Goal: Information Seeking & Learning: Learn about a topic

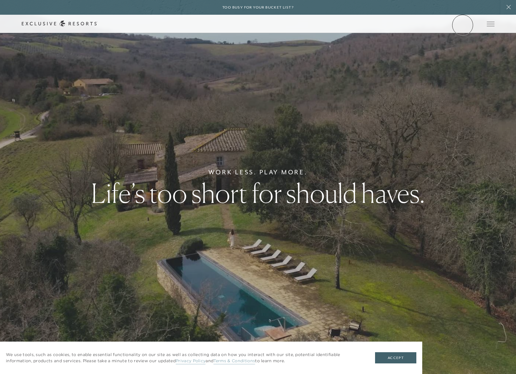
click at [0, 0] on link "Member Login" at bounding box center [0, 0] width 0 height 0
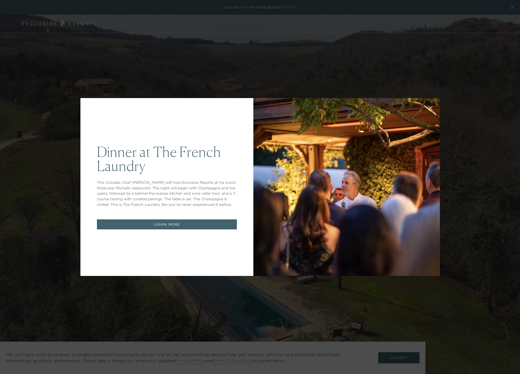
click at [205, 226] on link "LEARN MORE" at bounding box center [167, 224] width 140 height 10
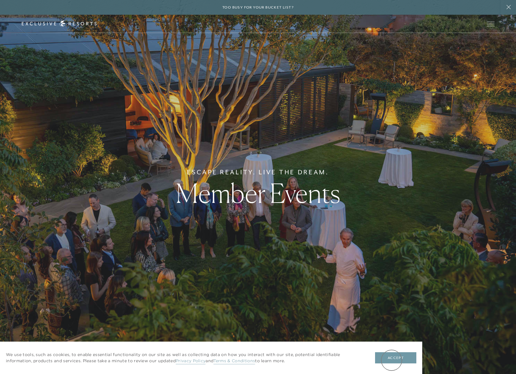
click at [391, 360] on button "Accept" at bounding box center [395, 357] width 41 height 11
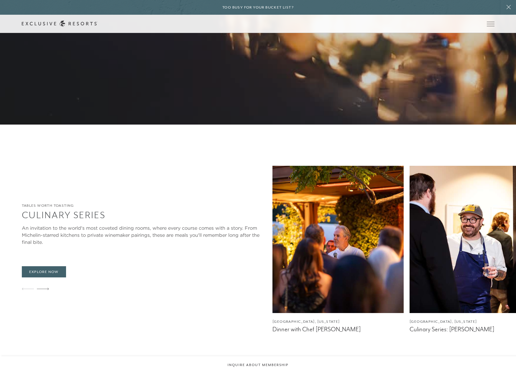
scroll to position [1119, 0]
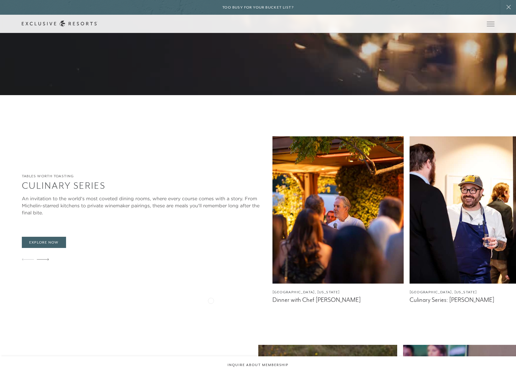
click at [272, 300] on figcaption "Dinner with Chef [PERSON_NAME]" at bounding box center [337, 299] width 131 height 7
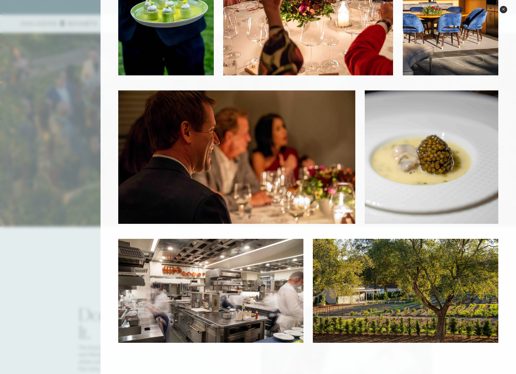
scroll to position [0, 0]
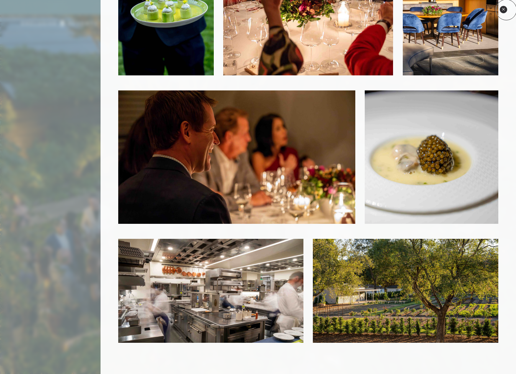
click at [506, 10] on button "Close quickview" at bounding box center [502, 9] width 7 height 7
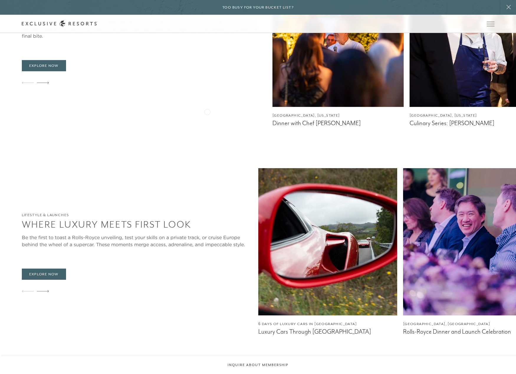
scroll to position [1237, 0]
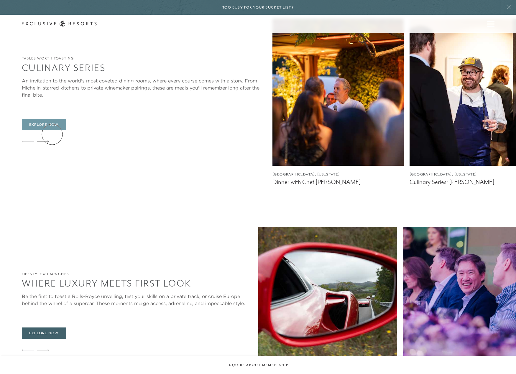
click at [52, 130] on link "Explore Now" at bounding box center [44, 124] width 44 height 11
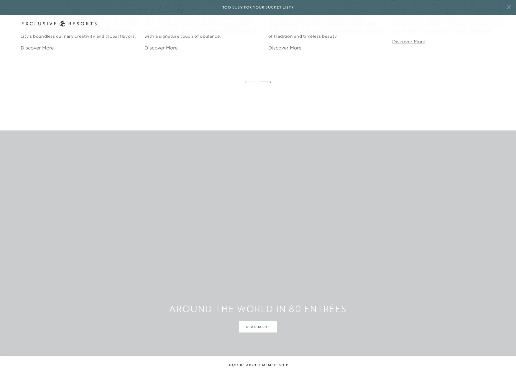
scroll to position [1178, 0]
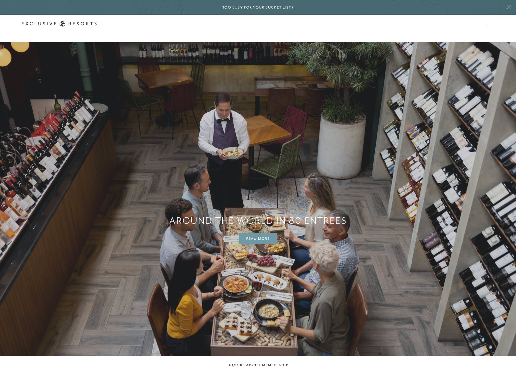
click at [252, 233] on link "Read More" at bounding box center [258, 238] width 39 height 11
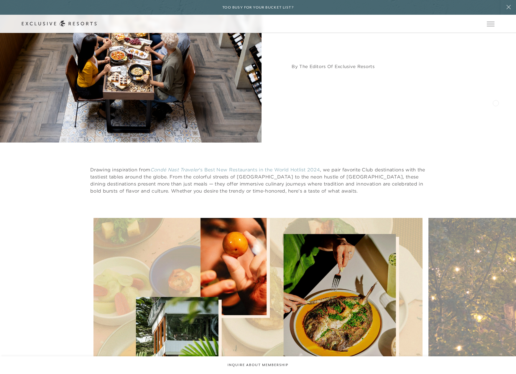
scroll to position [233, 0]
